Goal: Information Seeking & Learning: Learn about a topic

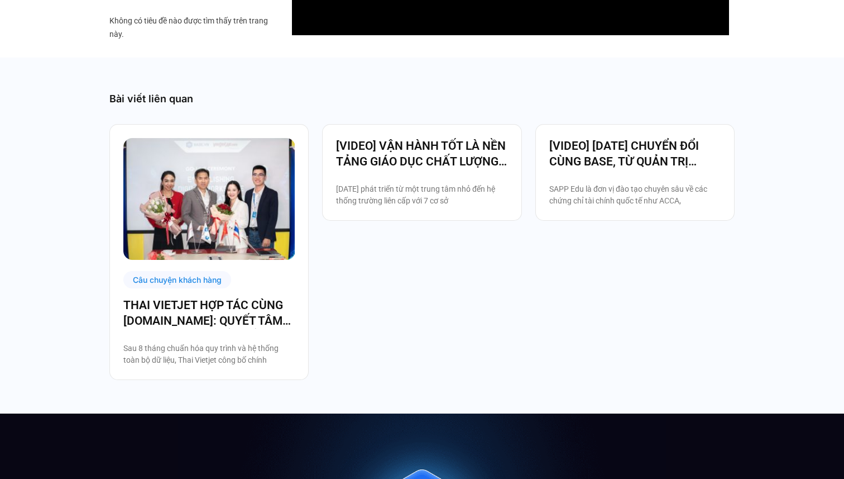
scroll to position [1245, 0]
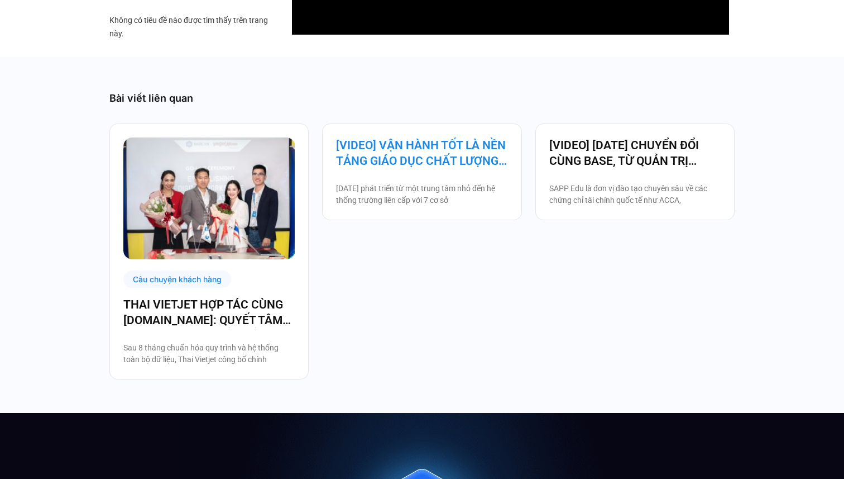
click at [369, 138] on link "[VIDEO] VẬN HÀNH TỐT LÀ NỀN TẢNG GIÁO DỤC CHẤT LƯỢNG – BAMBOO SCHOOL CHỌN BASE" at bounding box center [421, 152] width 171 height 31
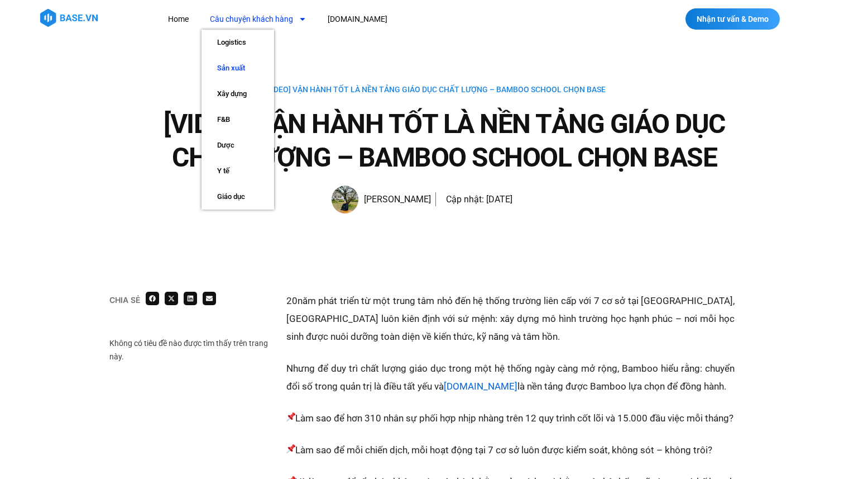
click at [243, 69] on link "Sản xuất" at bounding box center [238, 68] width 73 height 26
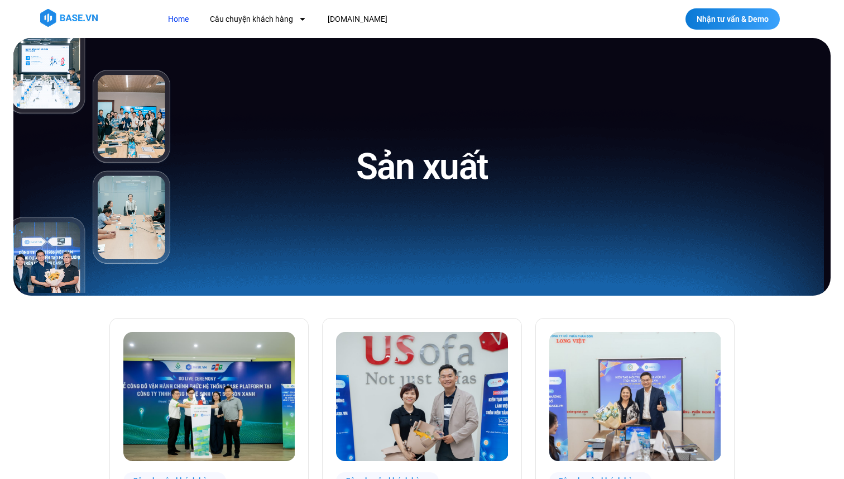
click at [178, 22] on link "Home" at bounding box center [178, 19] width 37 height 21
